Goal: Task Accomplishment & Management: Manage account settings

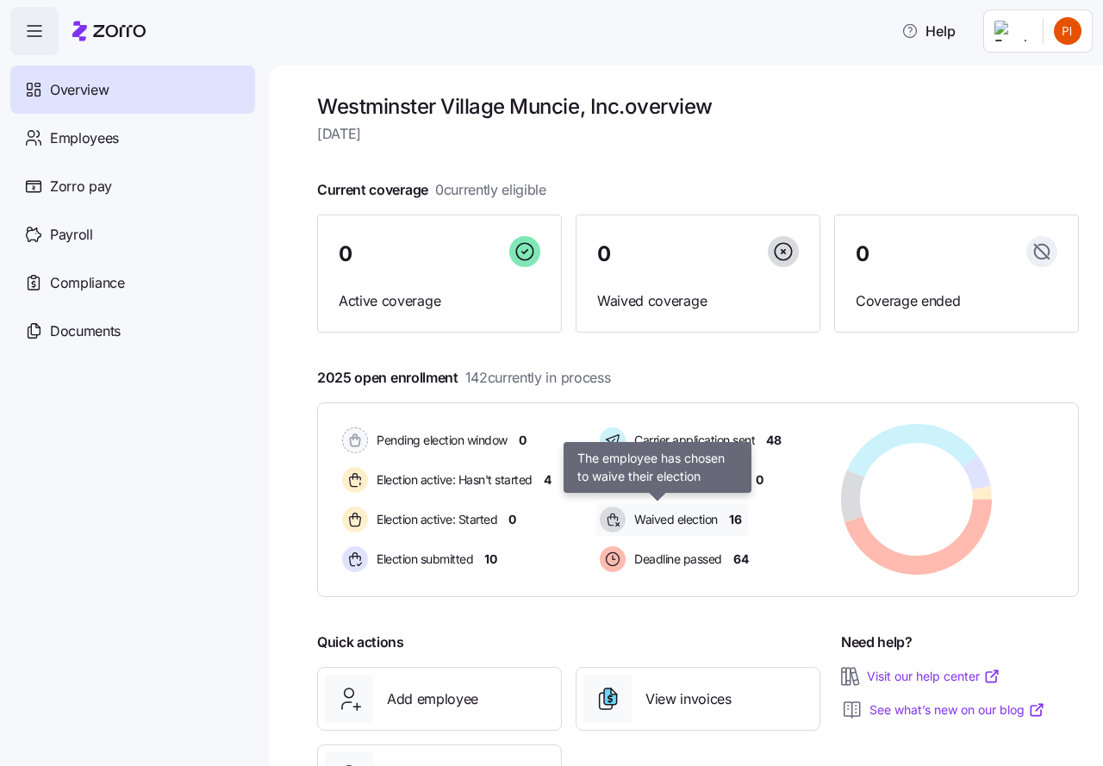
click at [680, 518] on span "Waived election" at bounding box center [673, 519] width 89 height 17
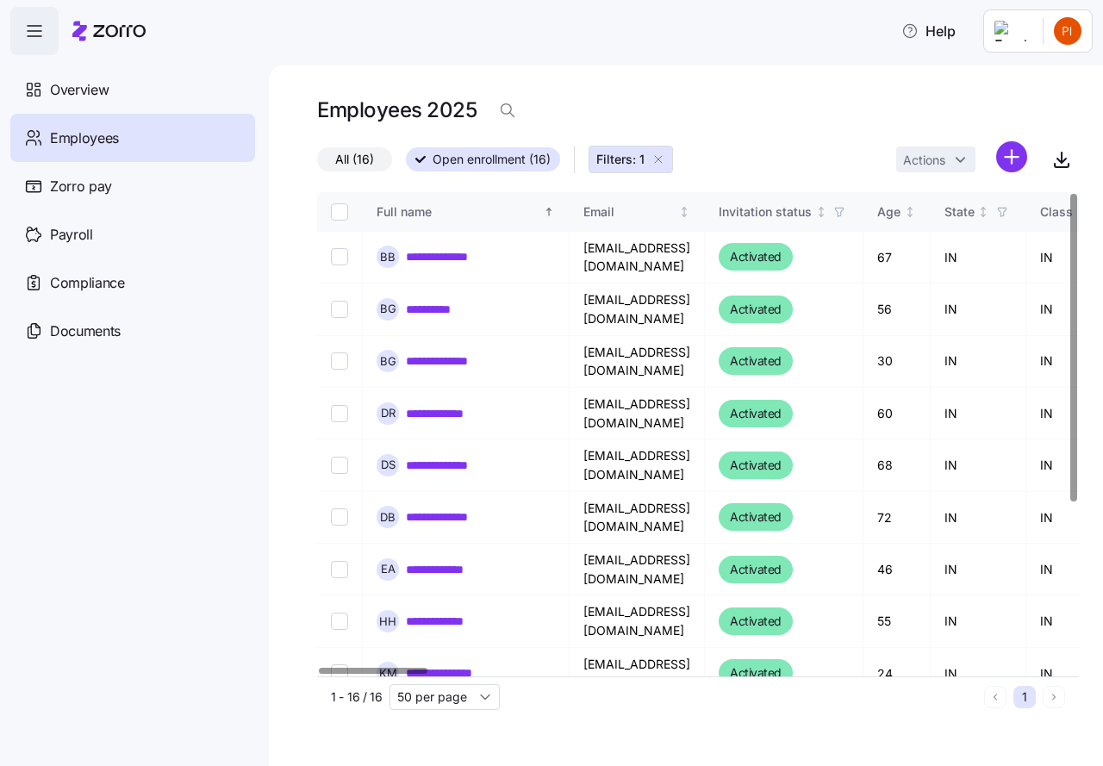
click at [655, 157] on icon "button" at bounding box center [658, 159] width 14 height 14
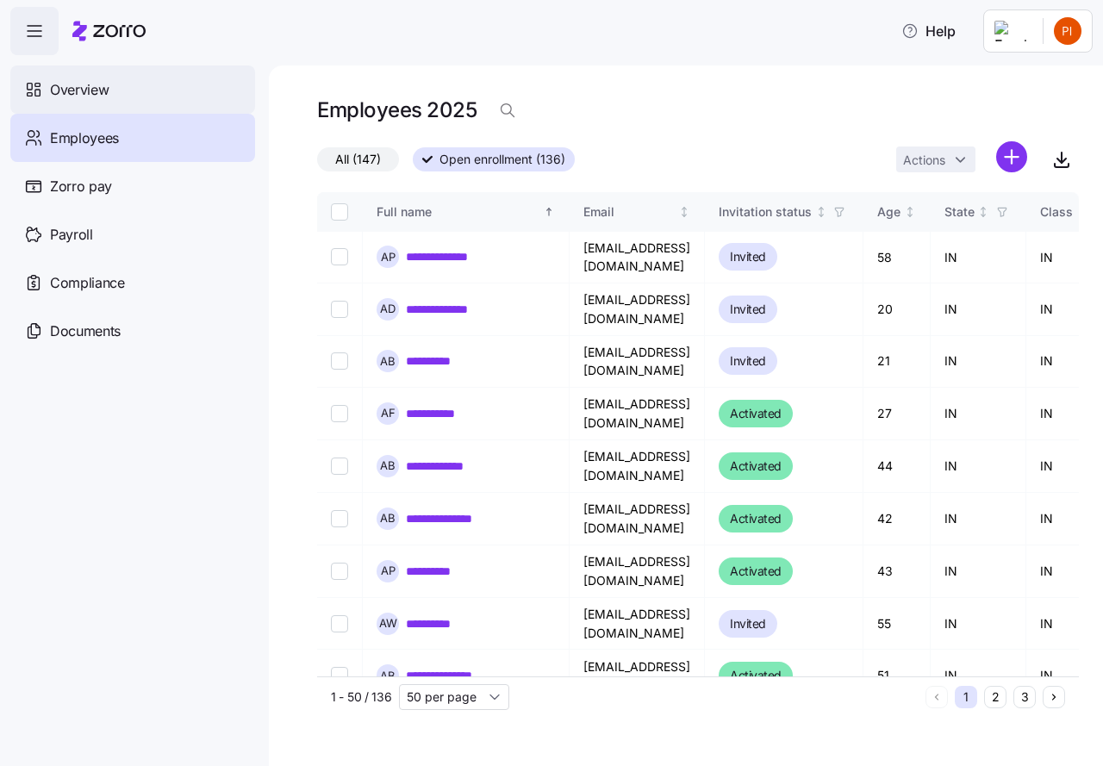
click at [95, 90] on span "Overview" at bounding box center [79, 90] width 59 height 22
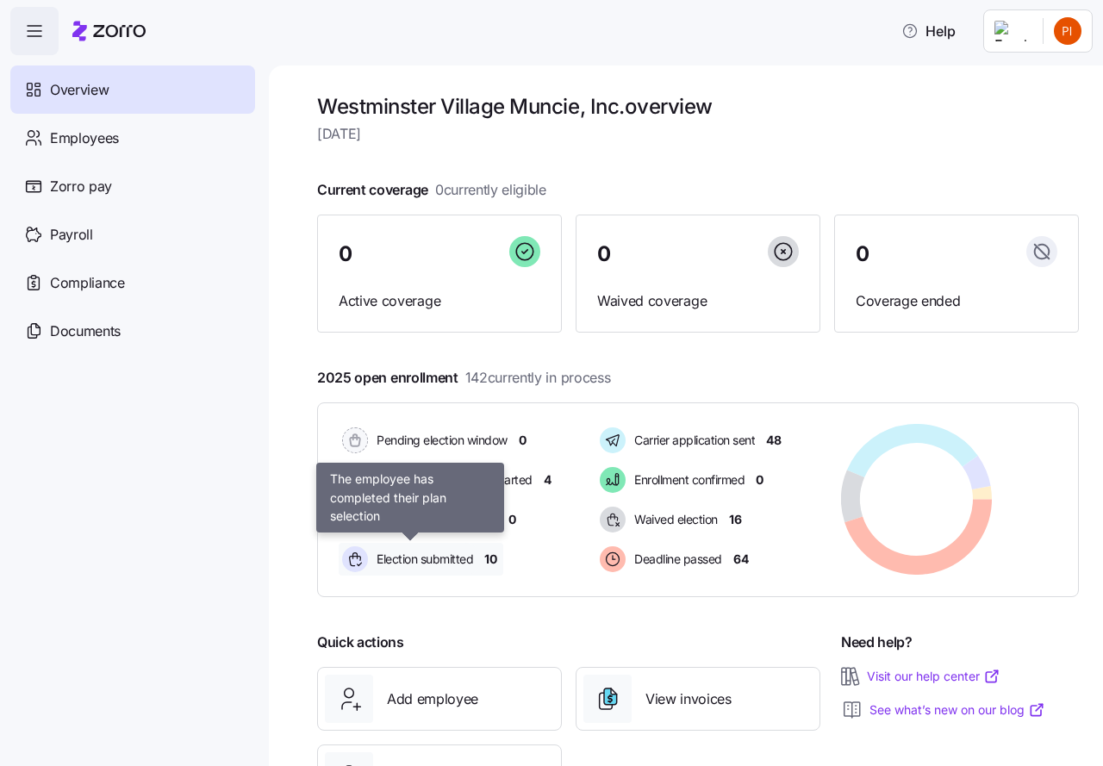
click at [401, 558] on span "Election submitted" at bounding box center [422, 558] width 102 height 17
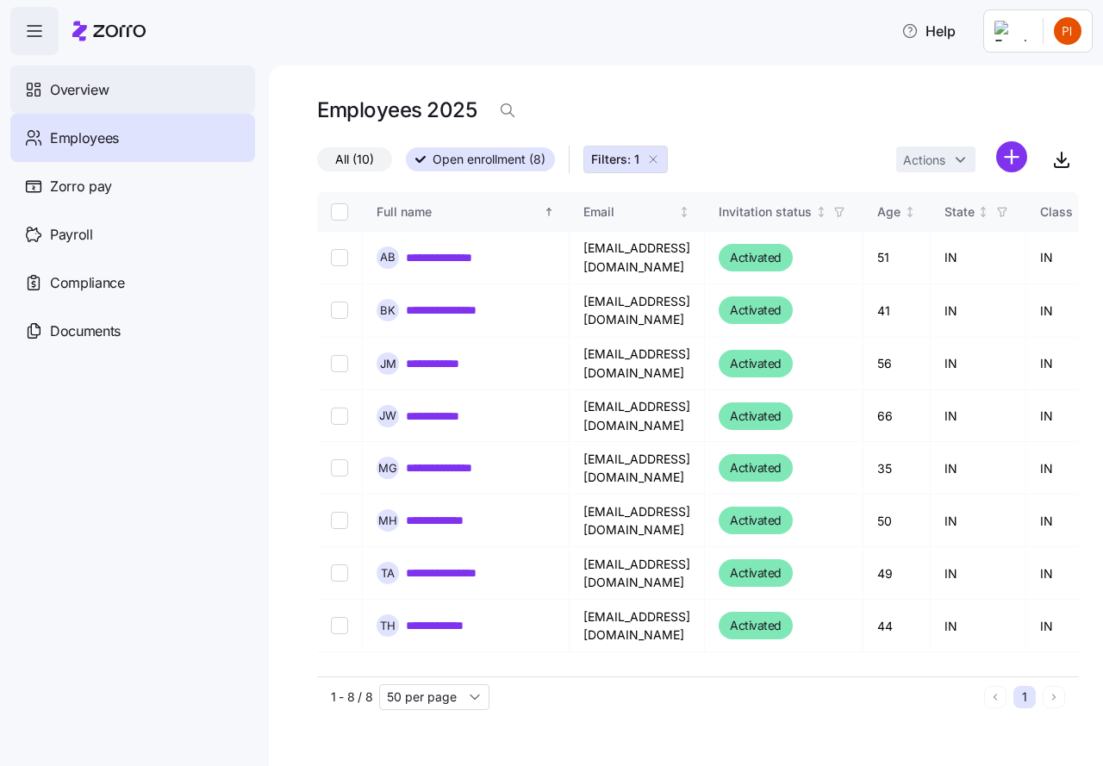
click at [99, 90] on span "Overview" at bounding box center [79, 90] width 59 height 22
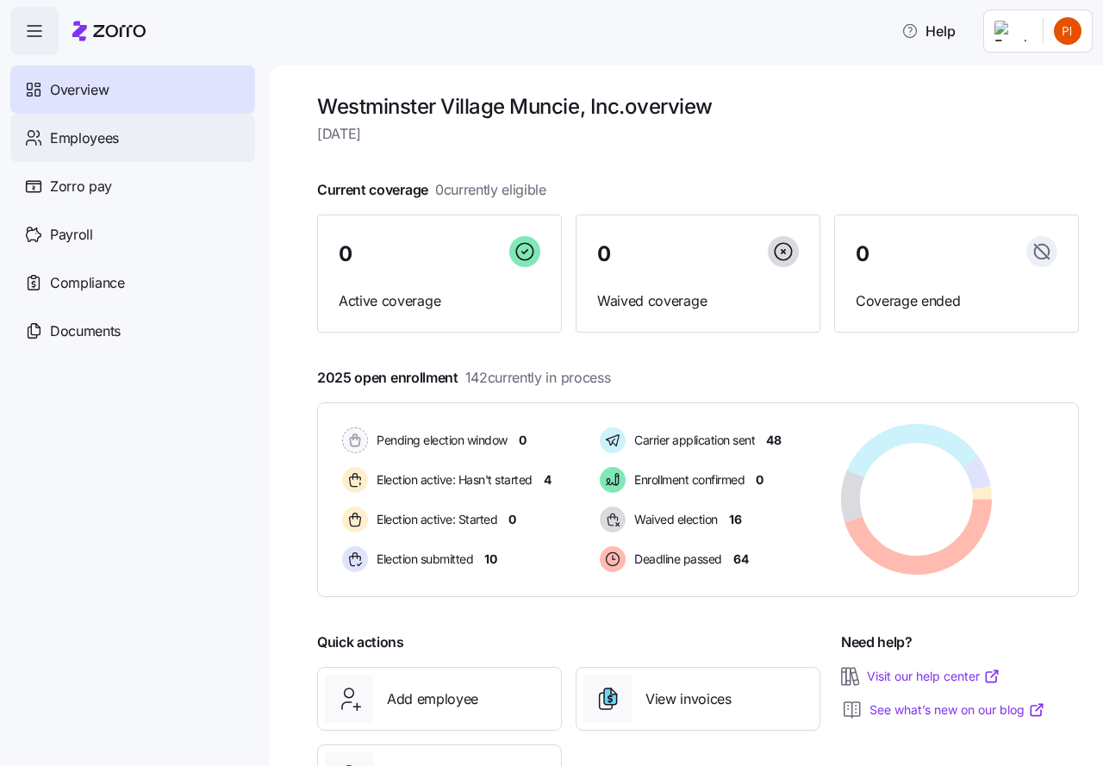
click at [84, 136] on span "Employees" at bounding box center [84, 138] width 69 height 22
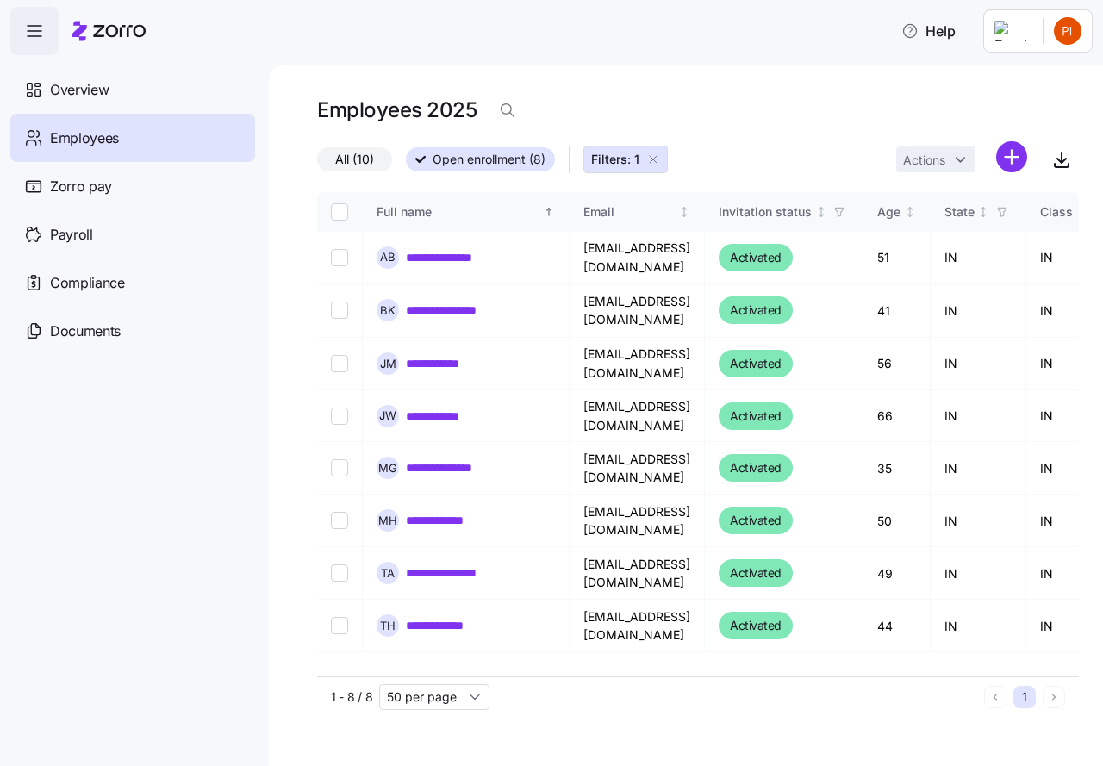
click at [654, 162] on icon "button" at bounding box center [653, 159] width 14 height 14
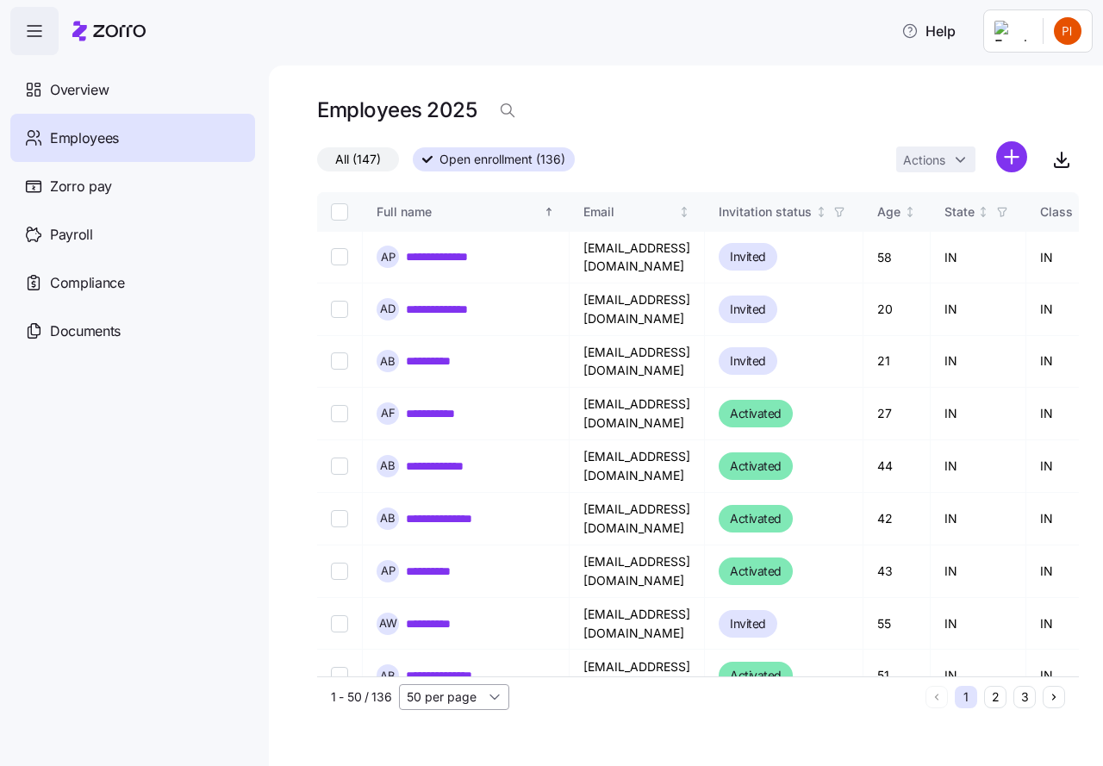
click at [488, 699] on input "50 per page" at bounding box center [454, 697] width 110 height 26
click at [426, 658] on span "150 per page" at bounding box center [449, 657] width 75 height 19
type input "150 per page"
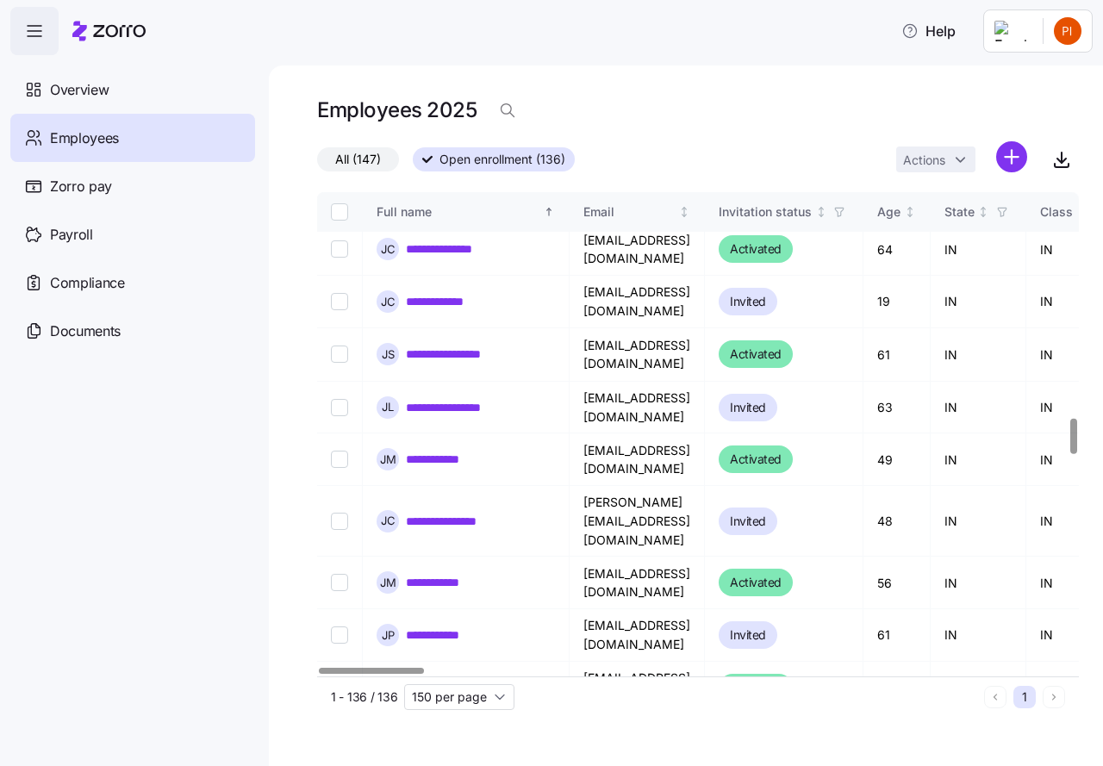
scroll to position [3101, 0]
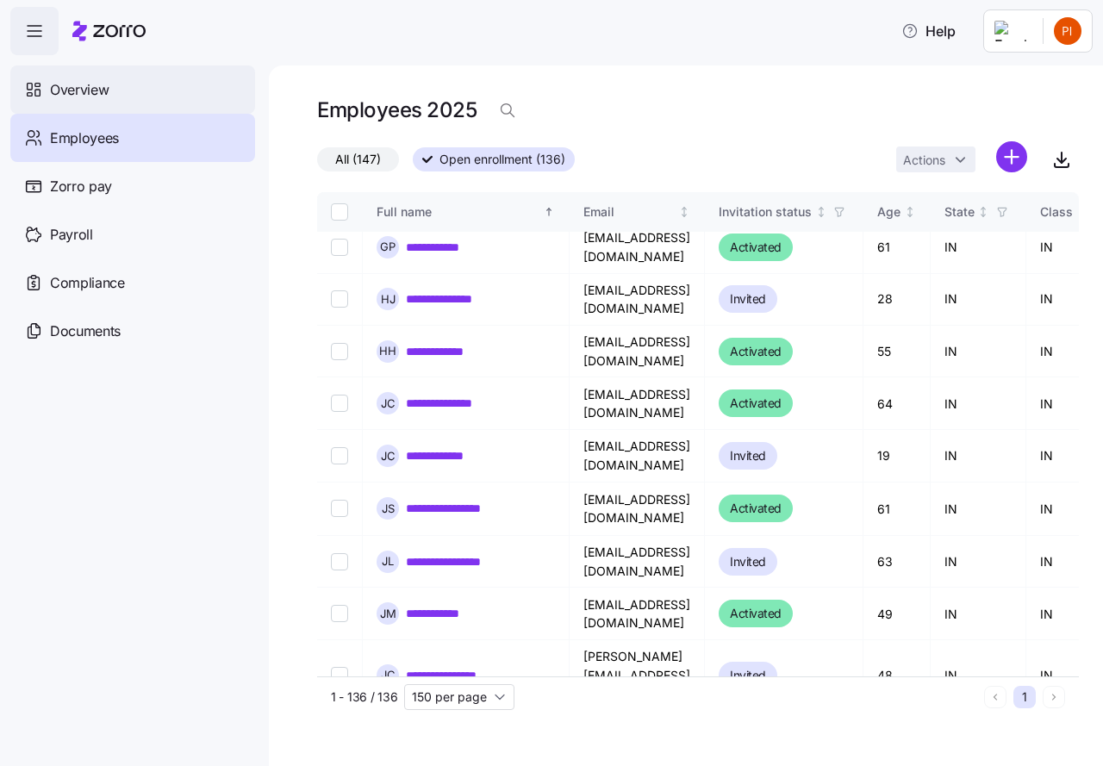
click at [86, 83] on span "Overview" at bounding box center [79, 90] width 59 height 22
